Goal: Check status: Check status

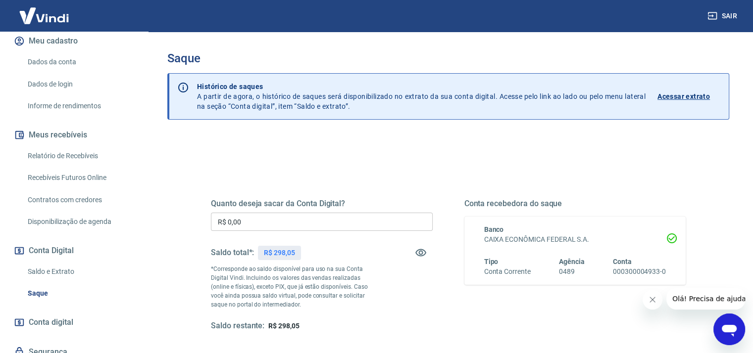
scroll to position [198, 0]
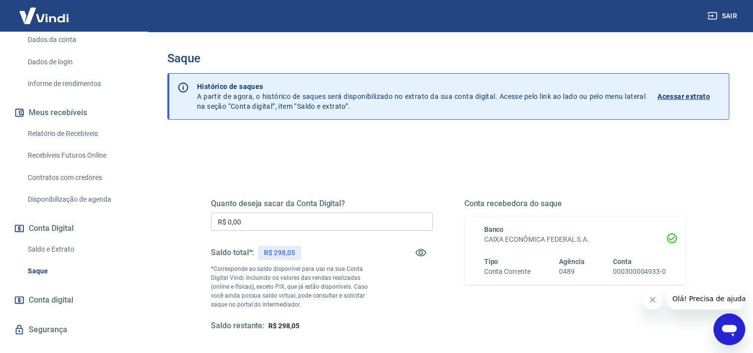
click at [61, 248] on link "Saldo e Extrato" at bounding box center [80, 250] width 112 height 20
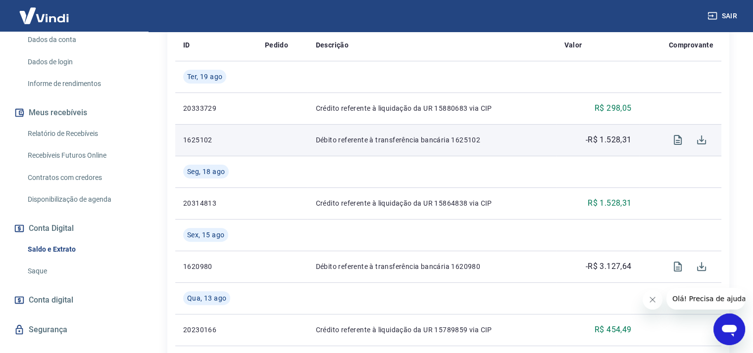
scroll to position [148, 0]
